Goal: Task Accomplishment & Management: Complete application form

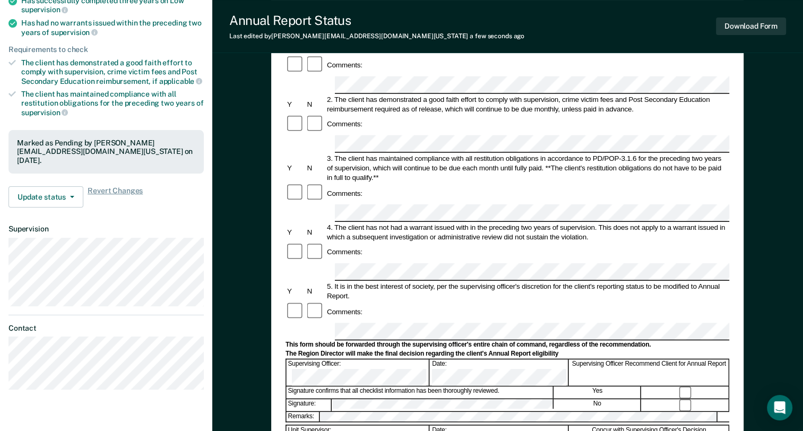
scroll to position [212, 0]
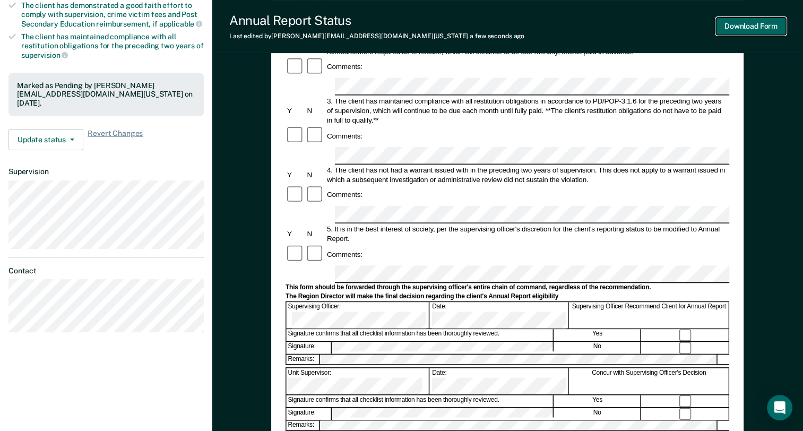
click at [745, 28] on button "Download Form" at bounding box center [751, 27] width 70 height 18
